Goal: Find specific fact: Find contact information

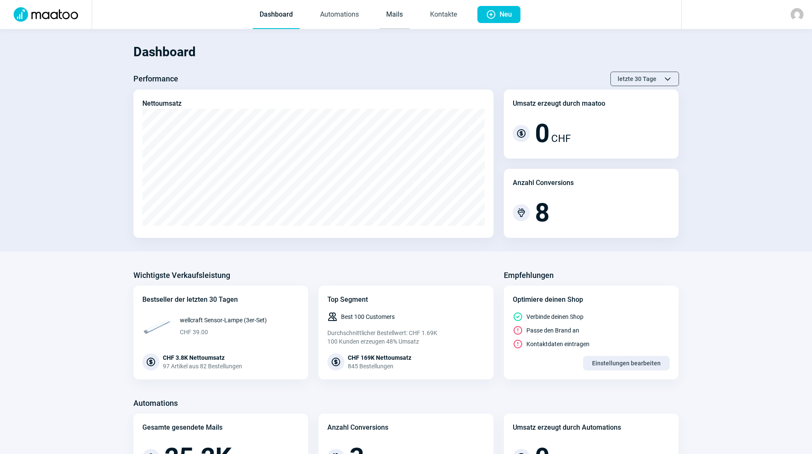
click at [396, 16] on link "Mails" at bounding box center [394, 15] width 30 height 28
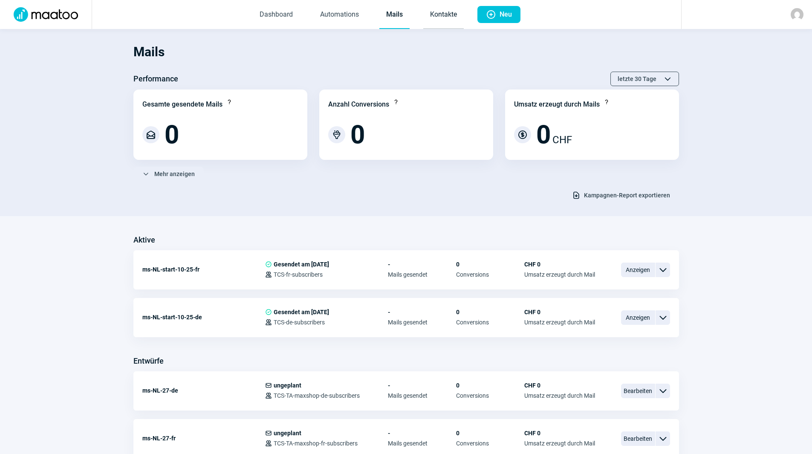
click at [444, 15] on link "Kontakte" at bounding box center [443, 15] width 40 height 28
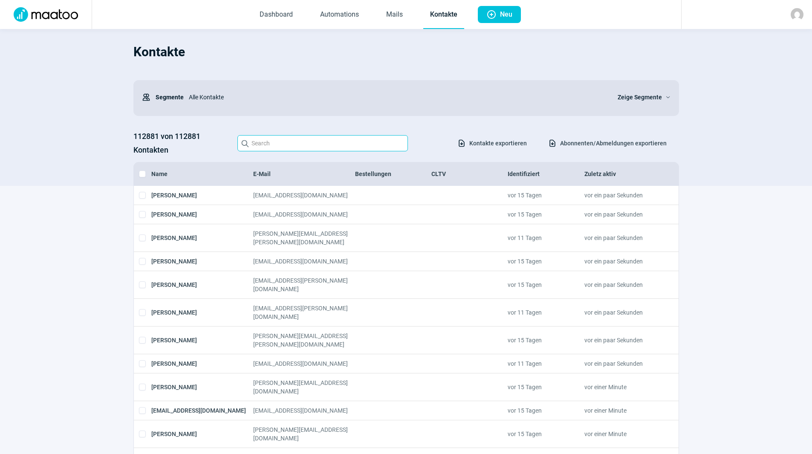
click at [296, 145] on input "Search icon" at bounding box center [322, 143] width 170 height 16
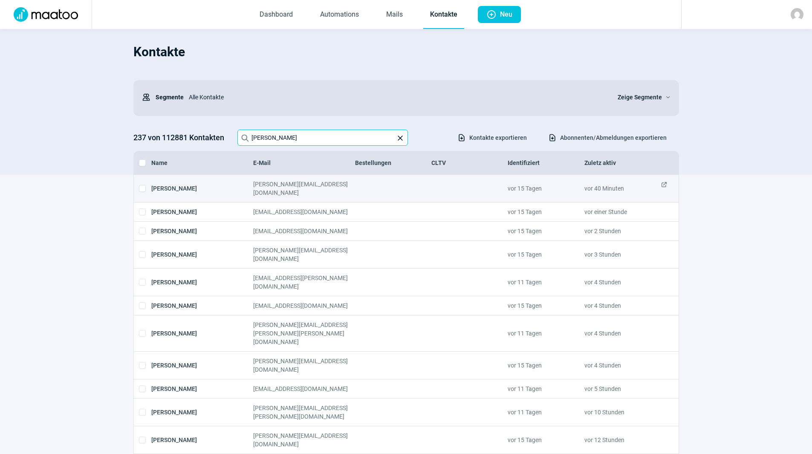
type input "[PERSON_NAME]"
click at [666, 185] on span "ExternalLink icon" at bounding box center [664, 188] width 7 height 17
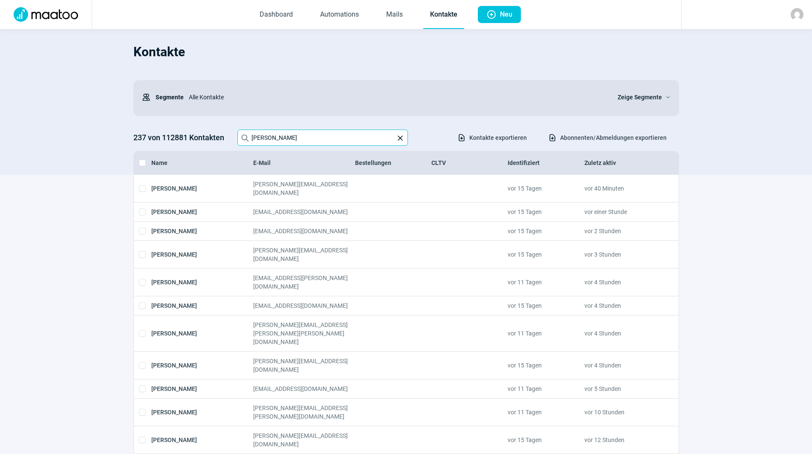
click at [296, 144] on input "[PERSON_NAME]" at bounding box center [322, 138] width 170 height 16
click at [269, 73] on div "Kontakte Users icon Segmente Alle Kontakte Zeige Segmente ChevronDown icon 237 …" at bounding box center [405, 106] width 545 height 137
click at [289, 134] on input "[PERSON_NAME]" at bounding box center [322, 138] width 170 height 16
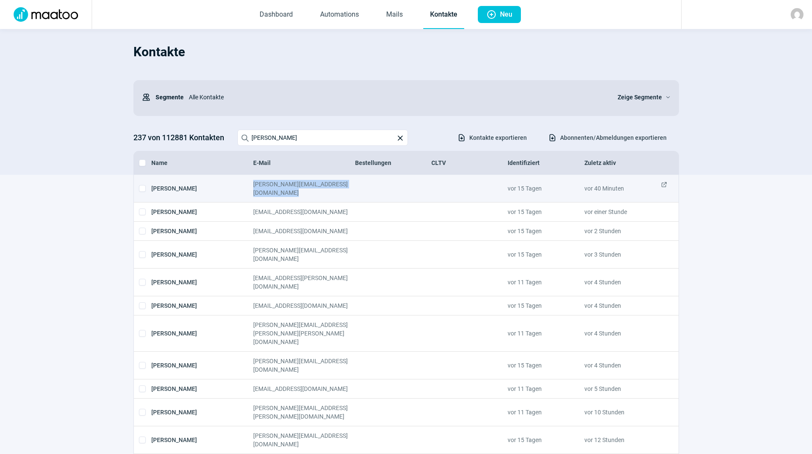
drag, startPoint x: 253, startPoint y: 184, endPoint x: 355, endPoint y: 190, distance: 102.1
click at [355, 190] on div "[PERSON_NAME] GALLAROTTI [EMAIL_ADDRESS][DOMAIN_NAME] vor 15 Tagen vor 40 Minut…" at bounding box center [406, 189] width 545 height 28
copy div "[PERSON_NAME][EMAIL_ADDRESS][DOMAIN_NAME]"
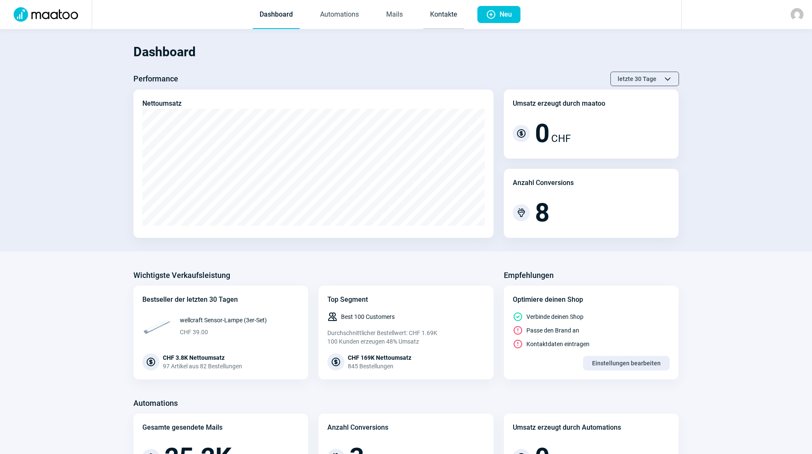
click at [436, 15] on link "Kontakte" at bounding box center [443, 15] width 40 height 28
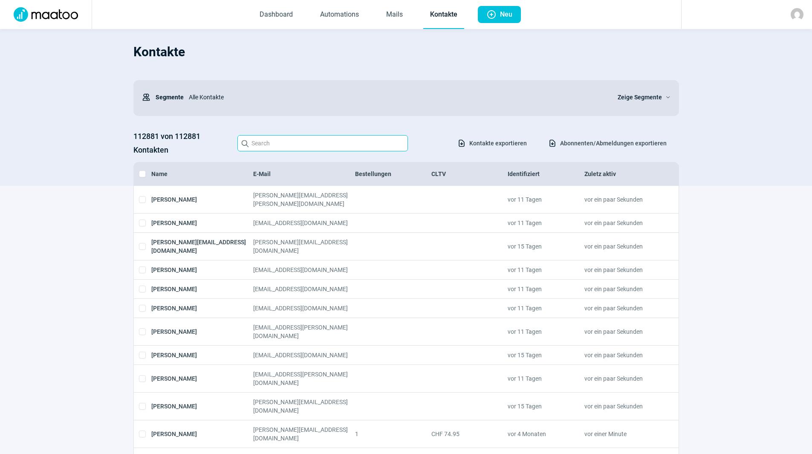
click at [328, 147] on input "Search icon" at bounding box center [322, 143] width 170 height 16
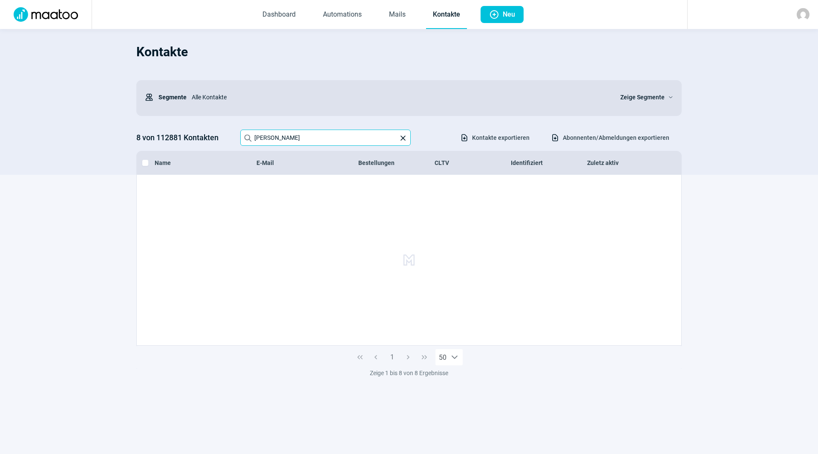
type input "jean-marc_bopp"
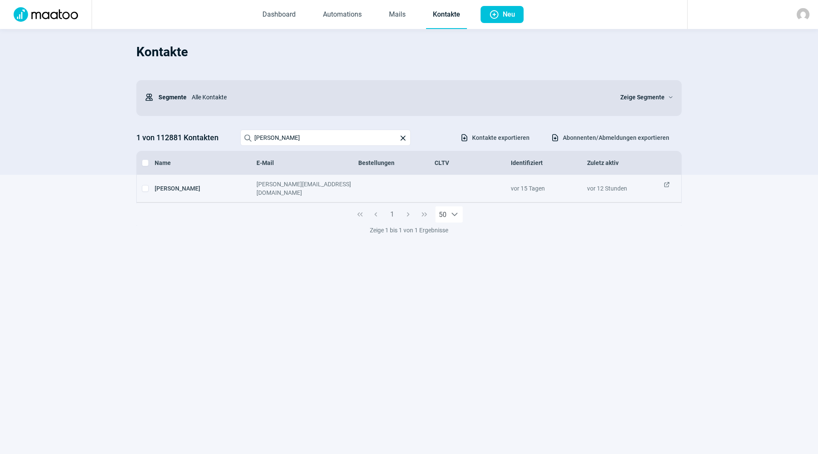
click at [669, 185] on span "ExternalLink icon" at bounding box center [667, 188] width 7 height 17
